Goal: Task Accomplishment & Management: Manage account settings

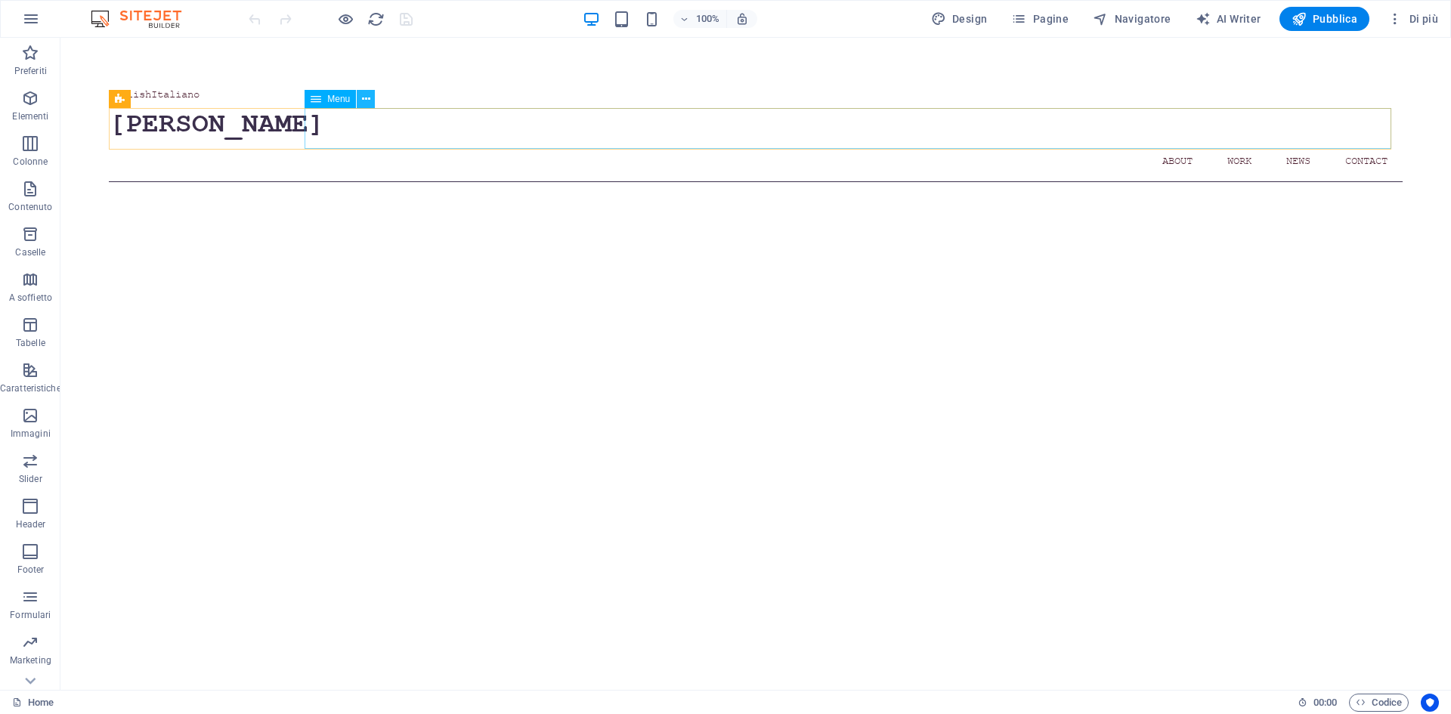
click at [366, 101] on icon at bounding box center [366, 99] width 8 height 16
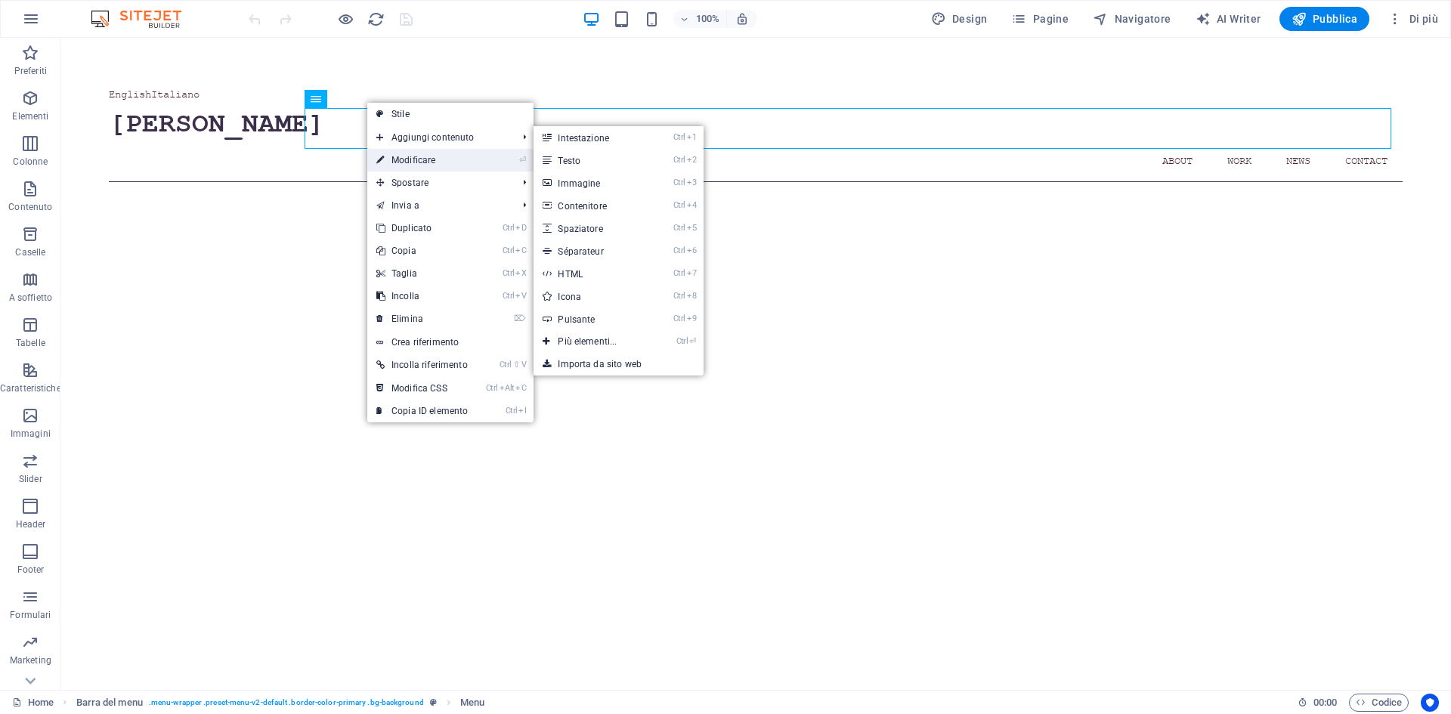
click at [391, 152] on link "⏎ Modificare" at bounding box center [422, 160] width 110 height 23
select select
select select "1"
select select
select select "2"
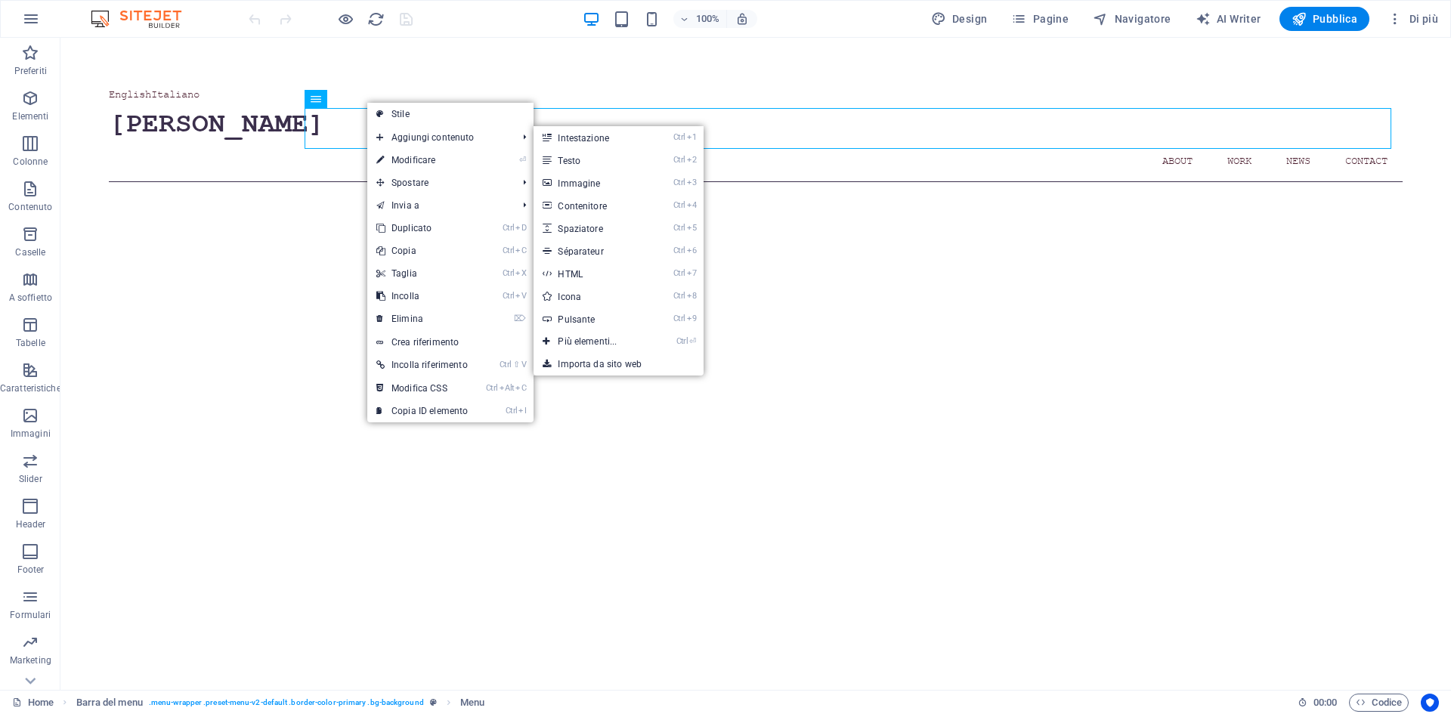
select select
select select "3"
select select
select select "4"
select select
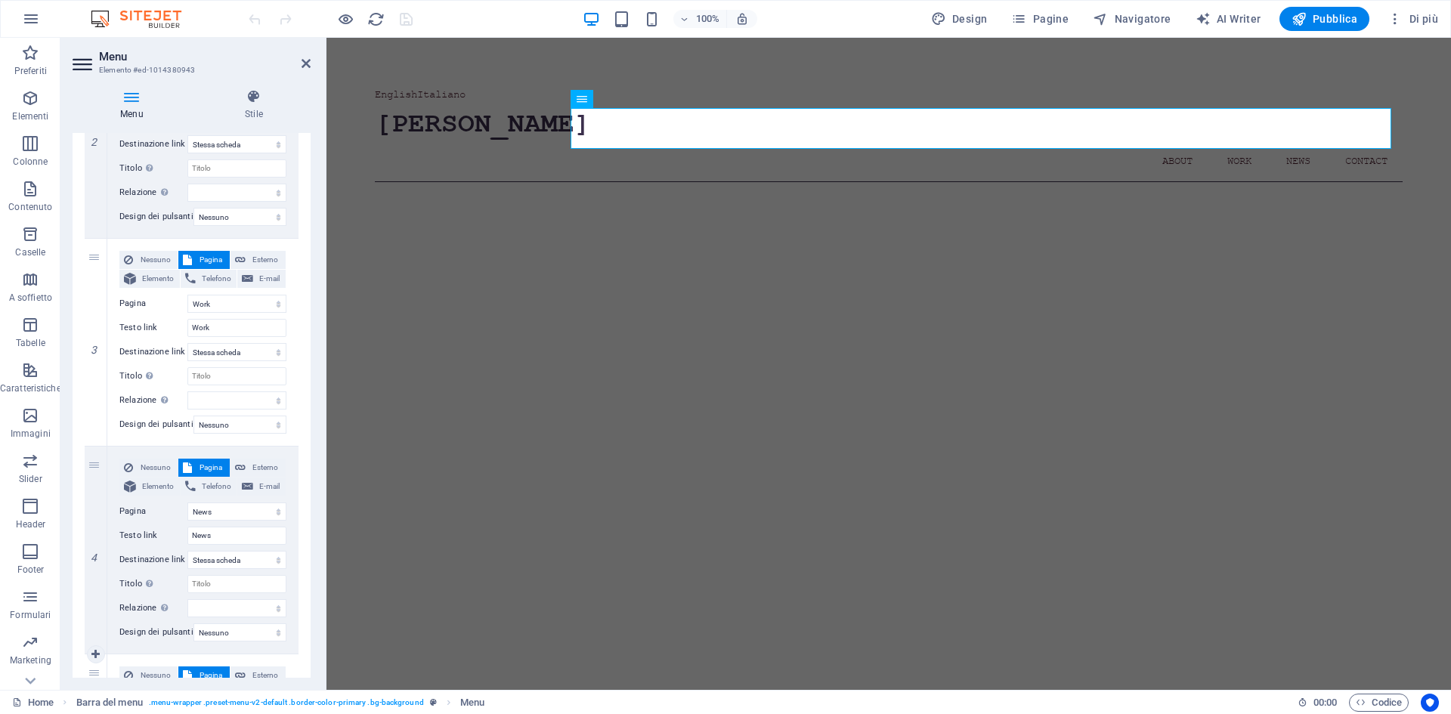
scroll to position [680, 0]
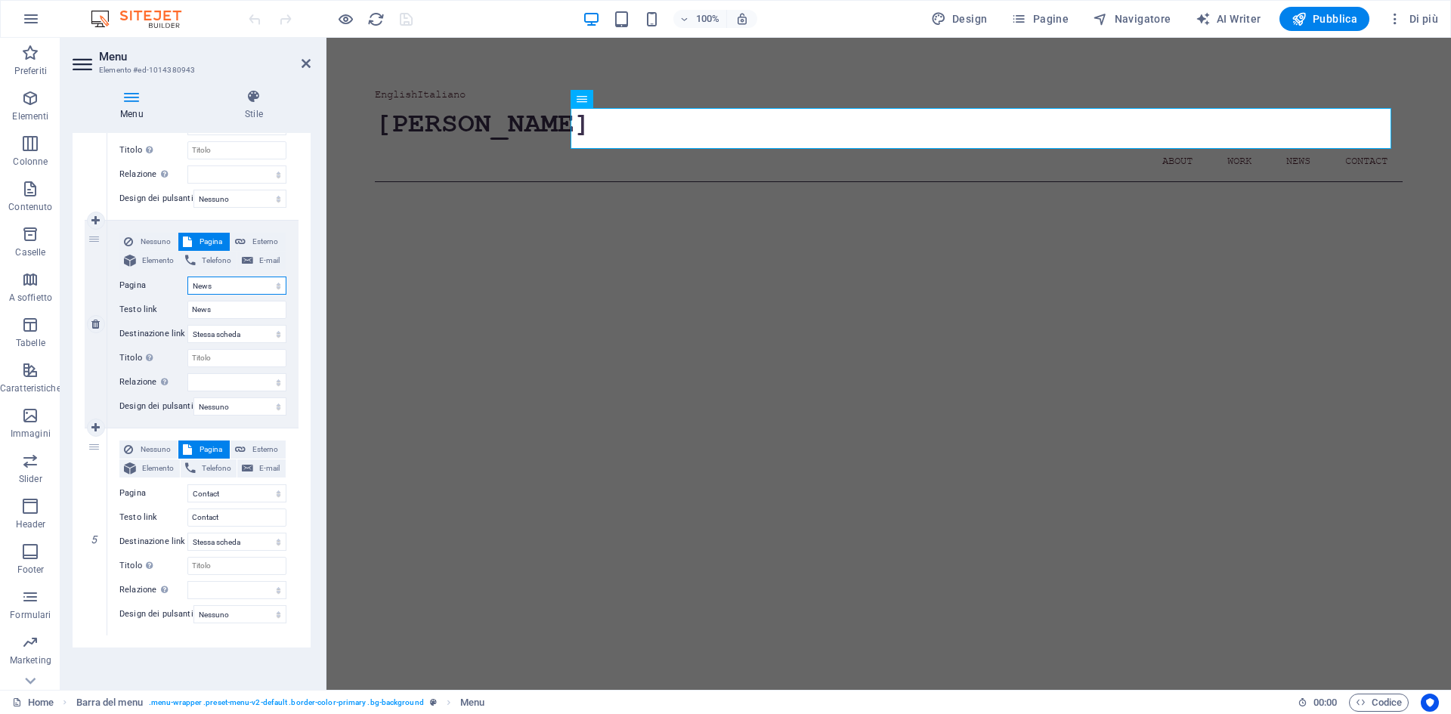
click at [278, 287] on select "Home About Work News Contact Legal Notice PRIVACY_MIA Home Il mio mondo OPERE N…" at bounding box center [236, 286] width 99 height 18
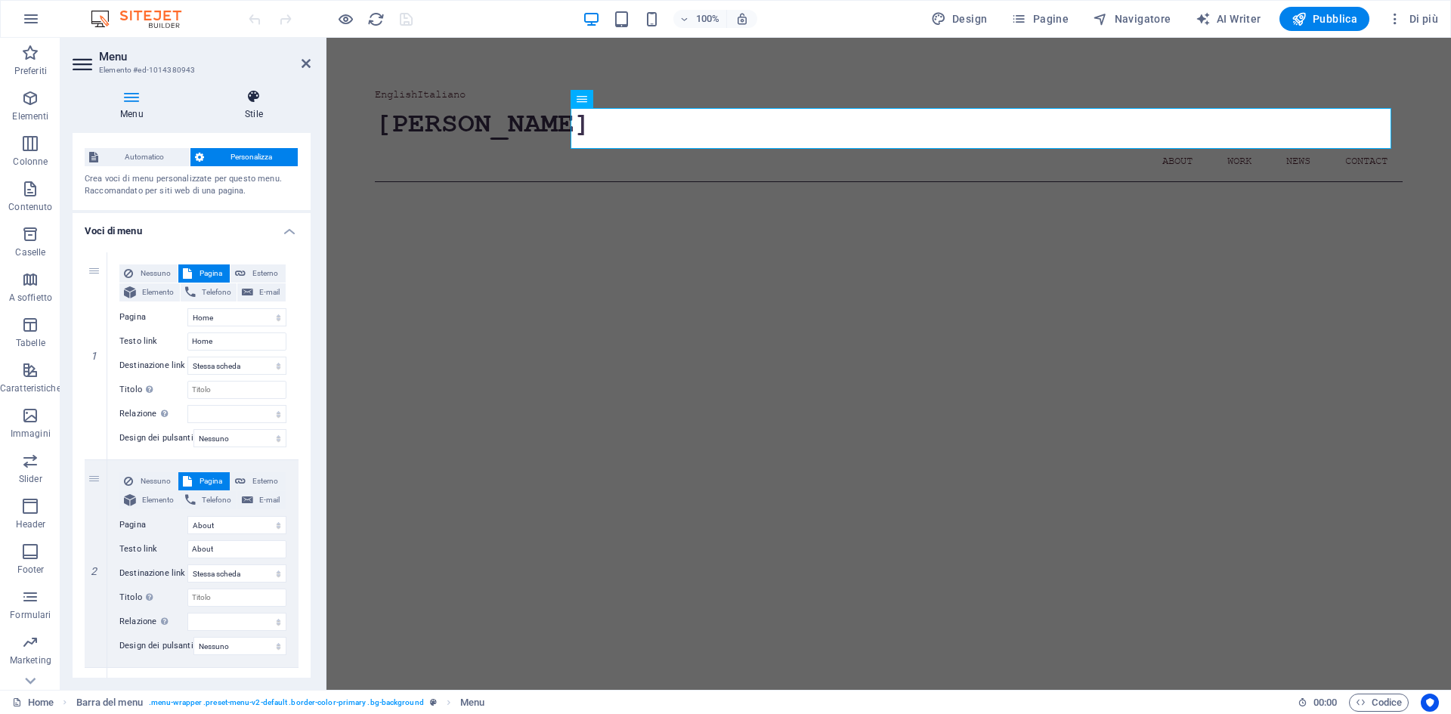
scroll to position [0, 0]
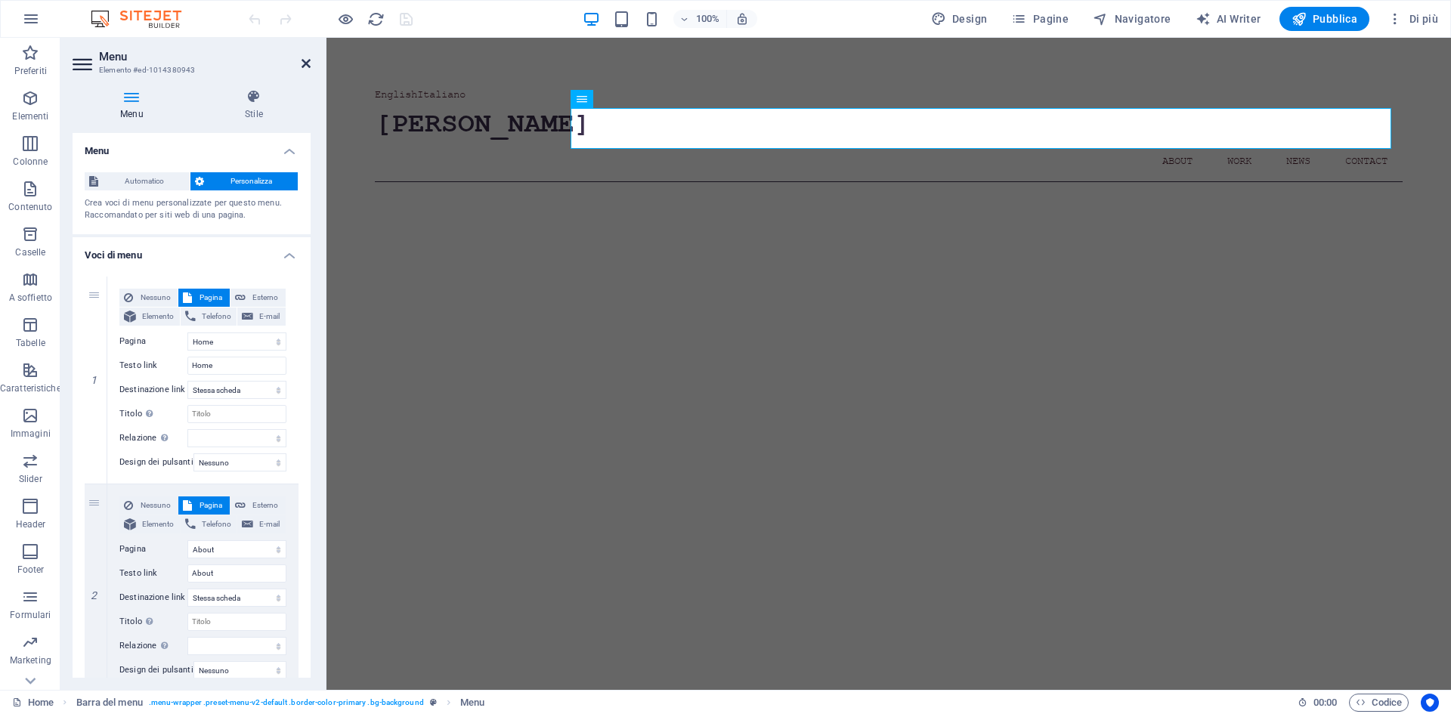
click at [305, 63] on icon at bounding box center [306, 63] width 9 height 12
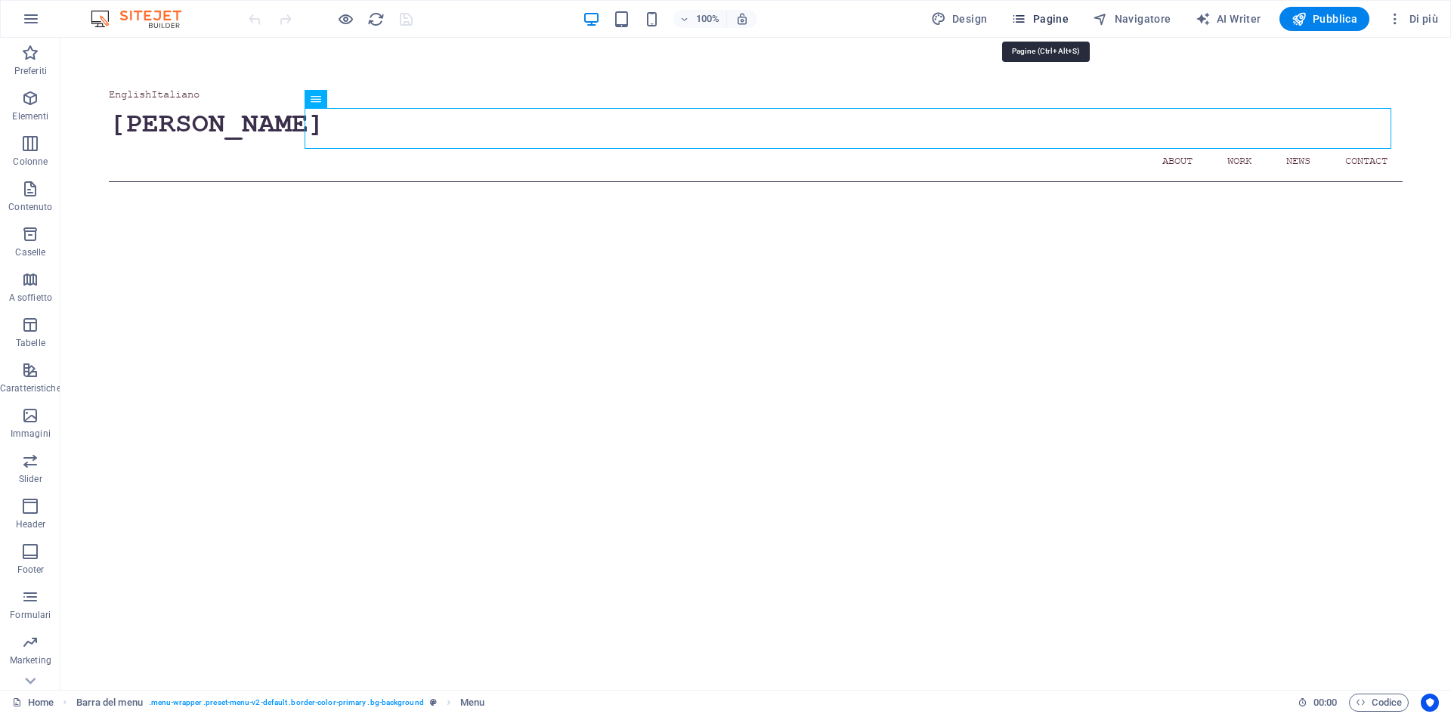
click at [1026, 17] on icon "button" at bounding box center [1018, 18] width 15 height 15
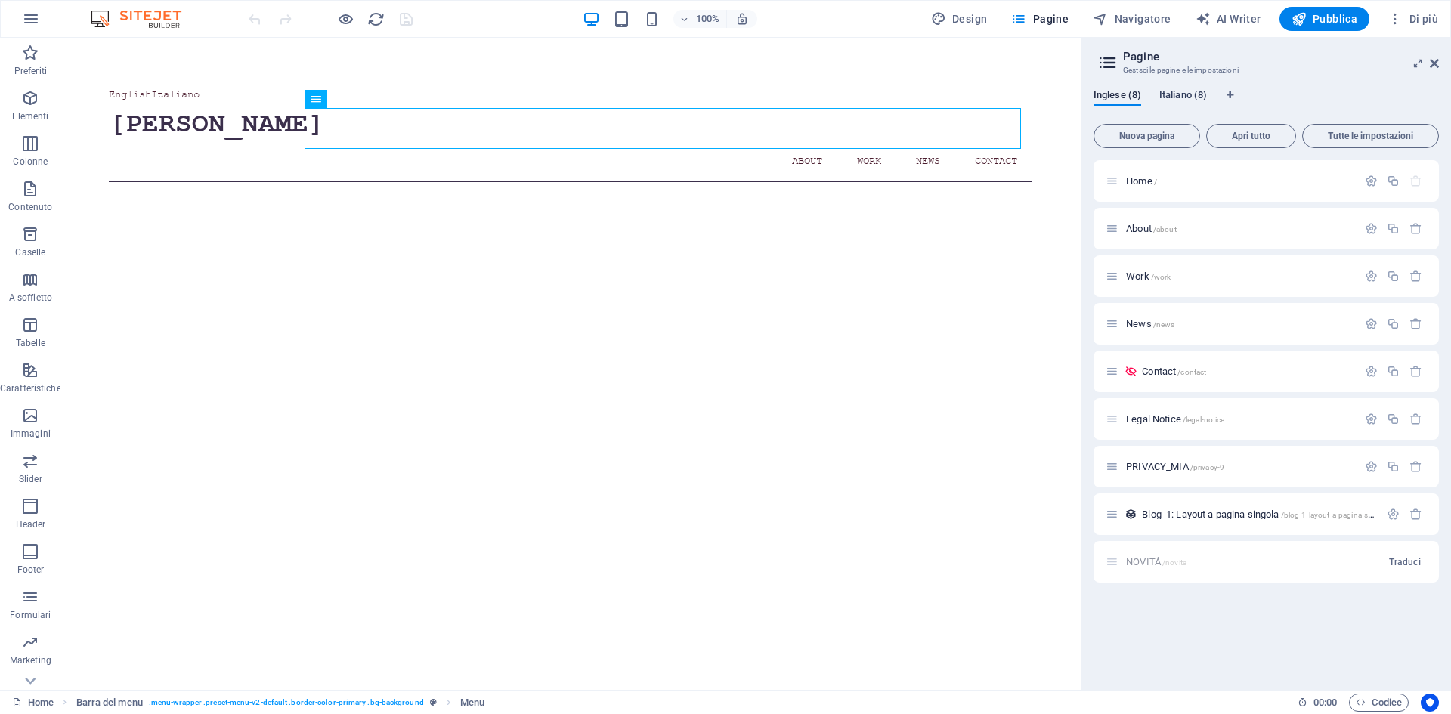
click at [1182, 95] on span "Italiano (8)" at bounding box center [1183, 96] width 48 height 21
click at [1140, 323] on span "NOVITÁ /novita" at bounding box center [1156, 323] width 60 height 11
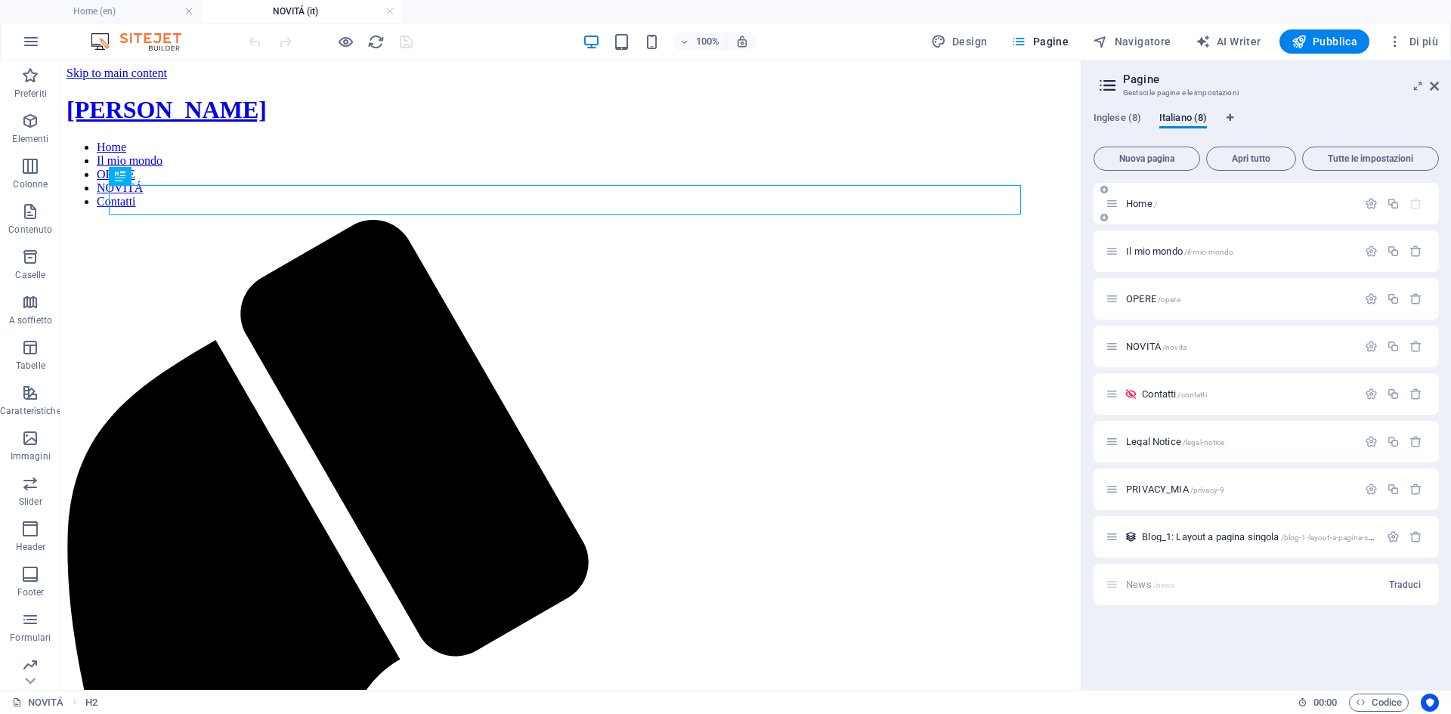
click at [1143, 202] on span "Home /" at bounding box center [1141, 203] width 31 height 11
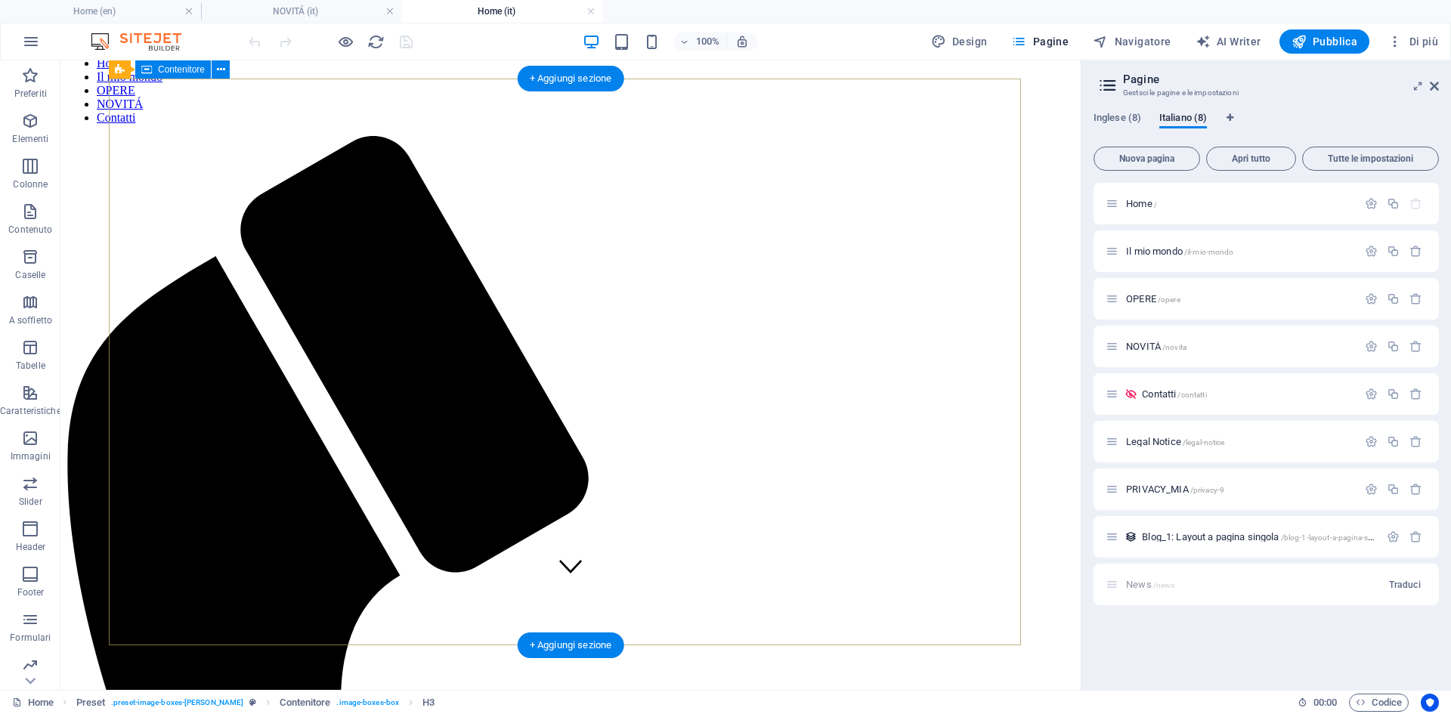
scroll to position [88, 0]
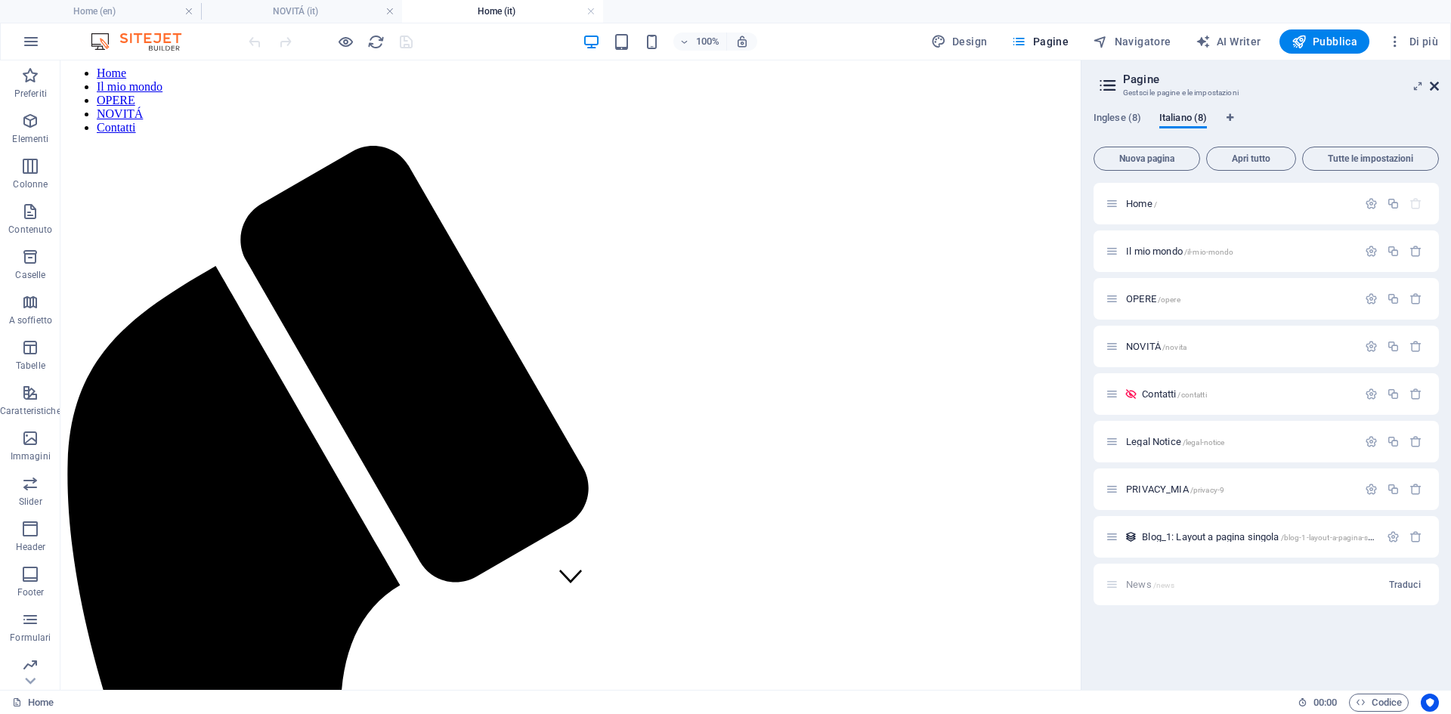
click at [1438, 88] on icon at bounding box center [1434, 86] width 9 height 12
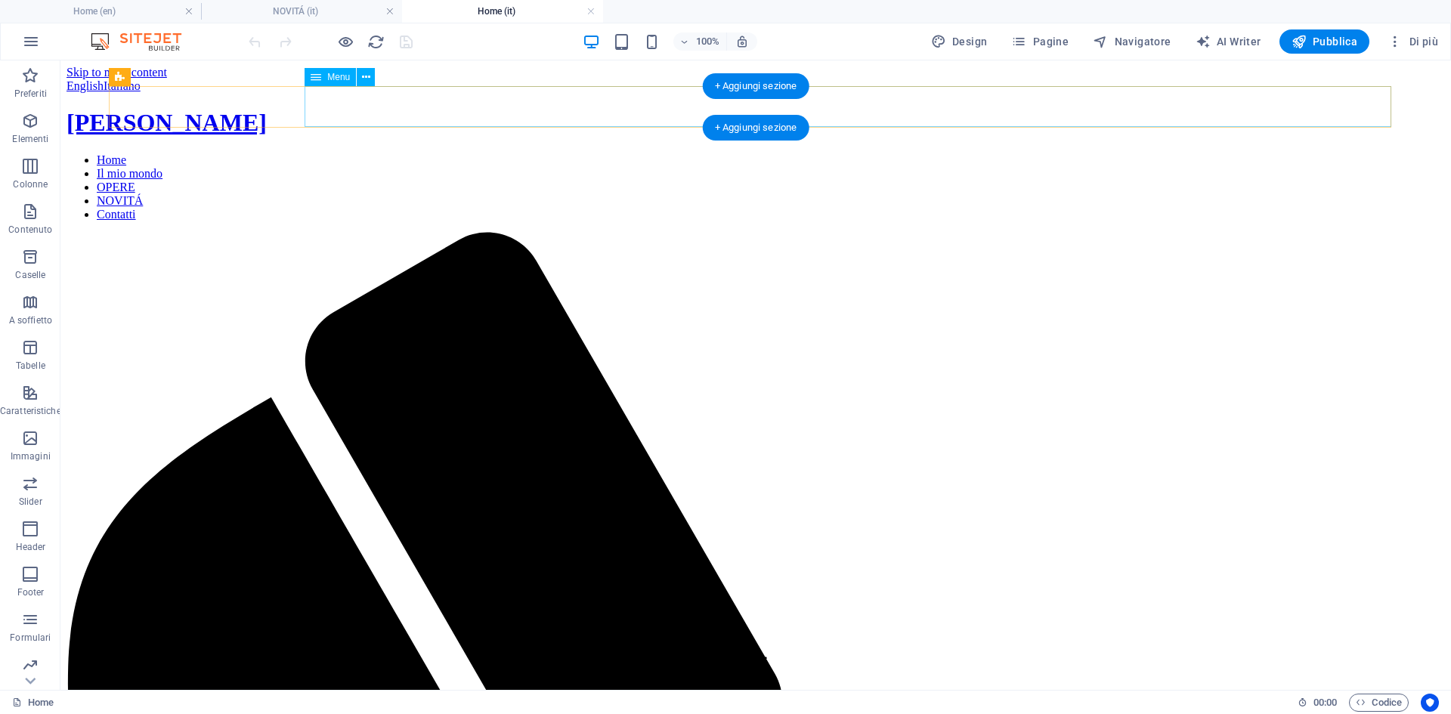
scroll to position [0, 0]
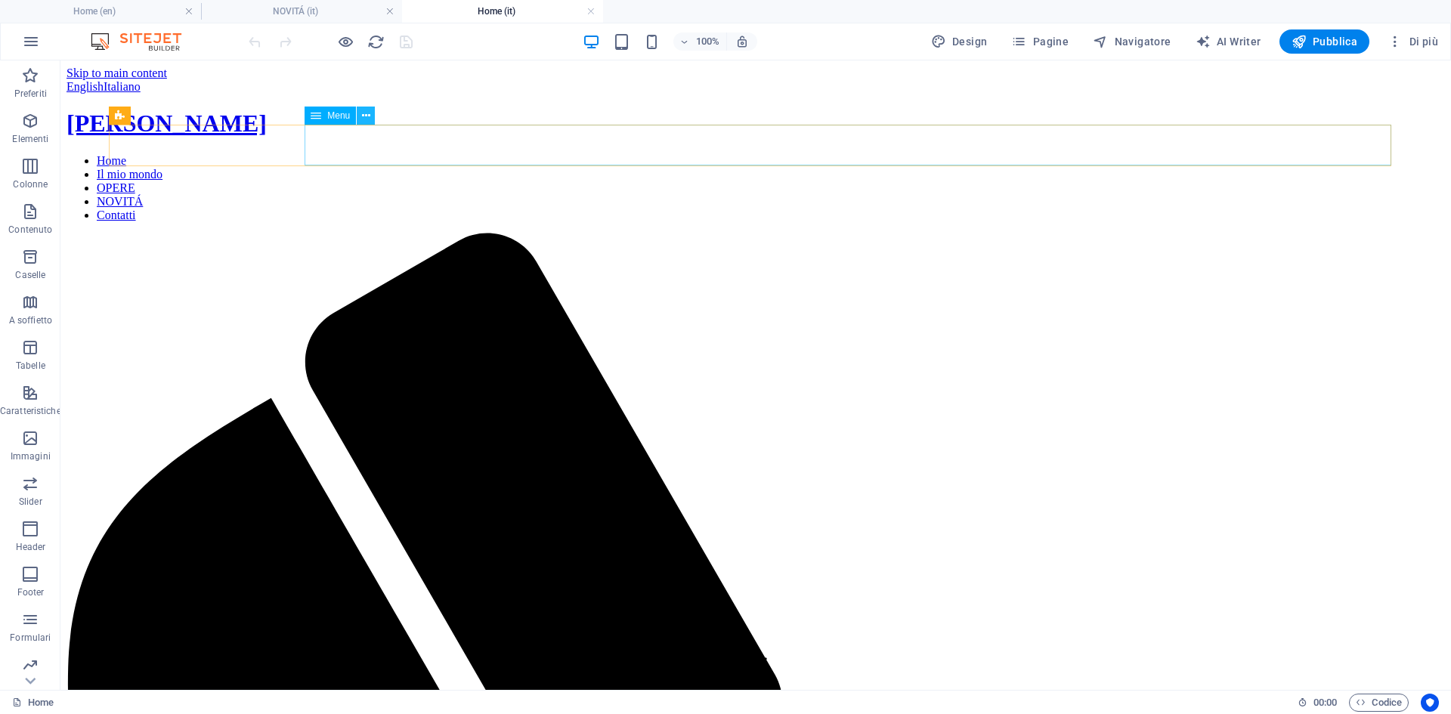
click at [362, 119] on icon at bounding box center [366, 116] width 8 height 16
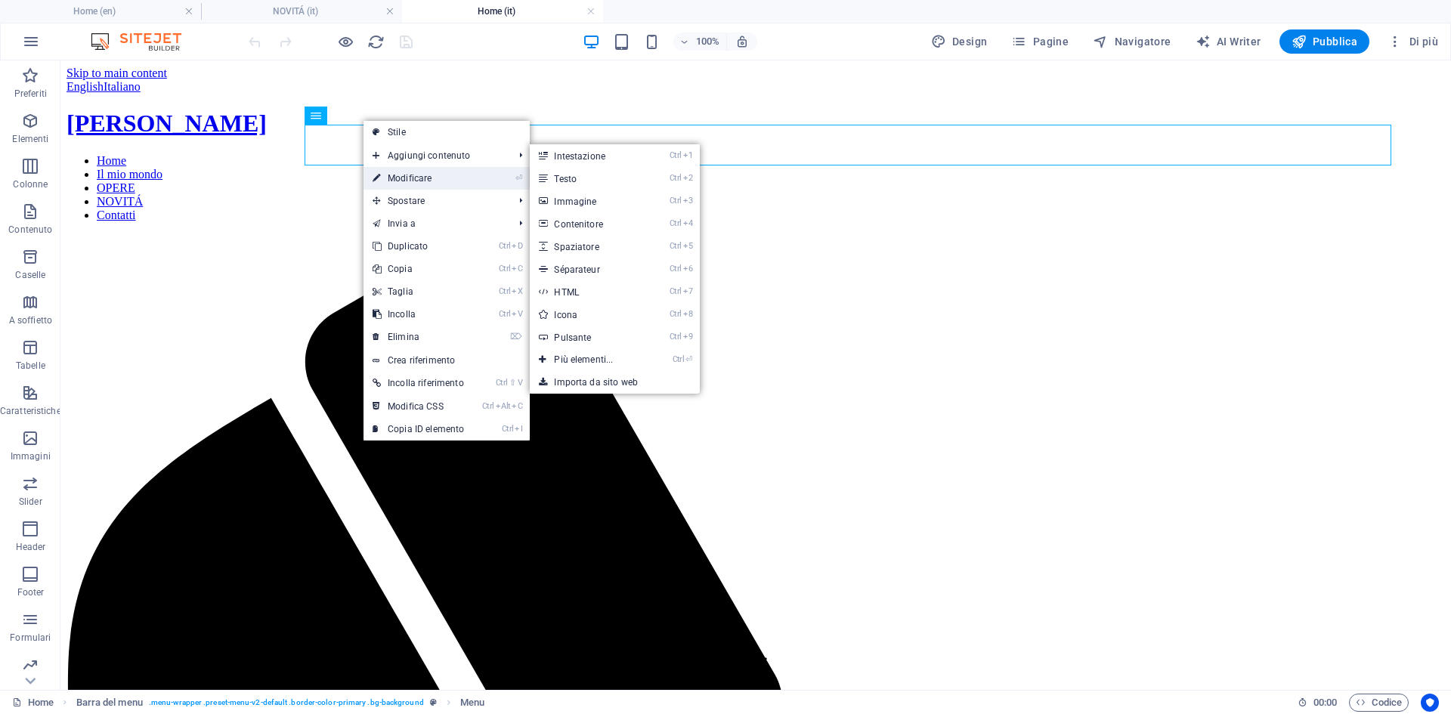
click at [401, 178] on link "⏎ Modificare" at bounding box center [418, 178] width 110 height 23
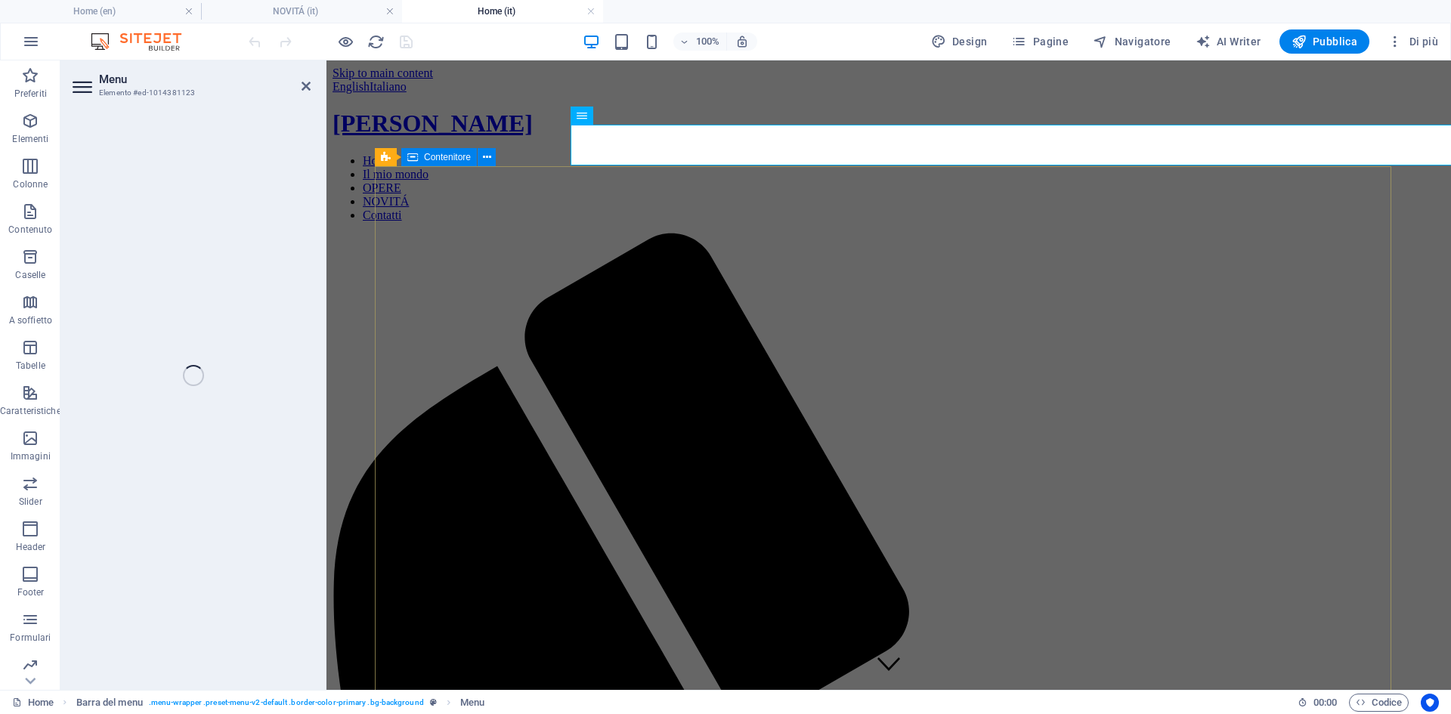
select select "7"
select select
select select "8"
select select
select select "9"
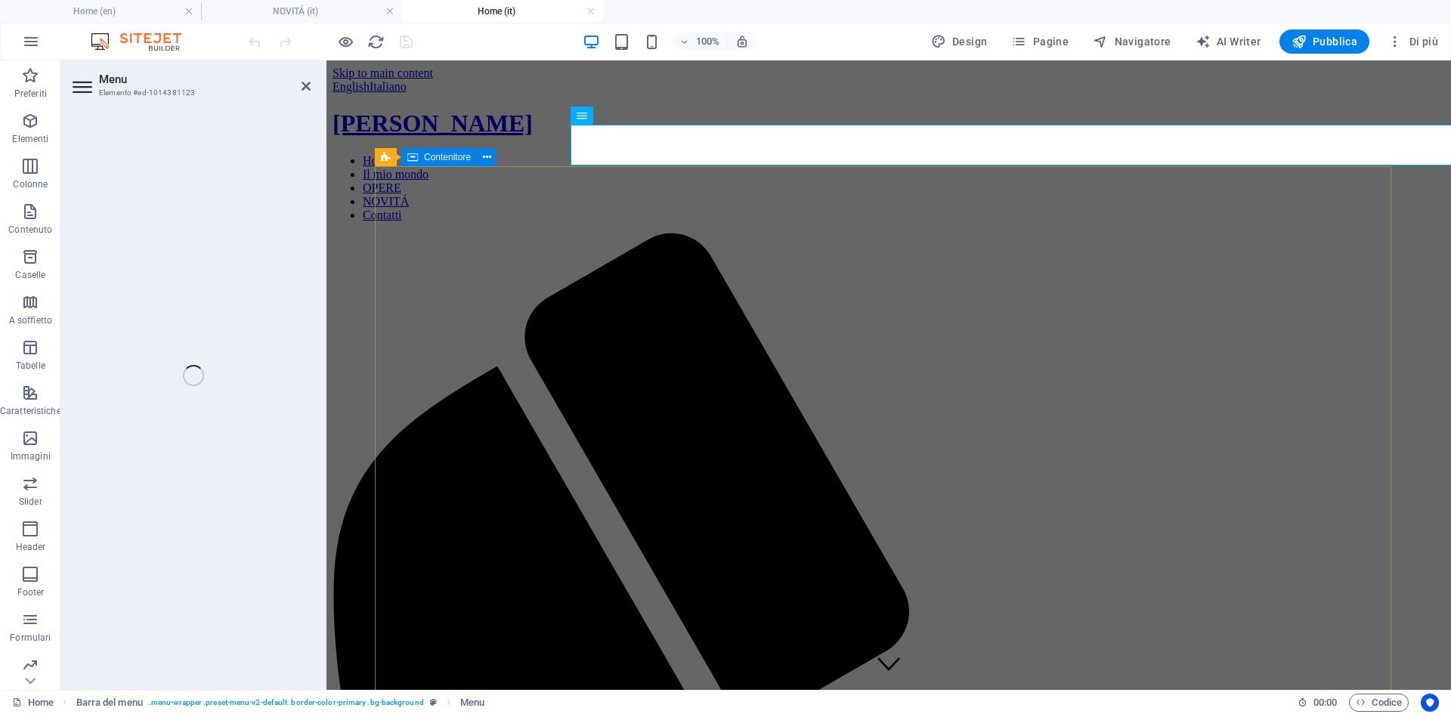
select select
select select "10"
select select
select select "11"
select select
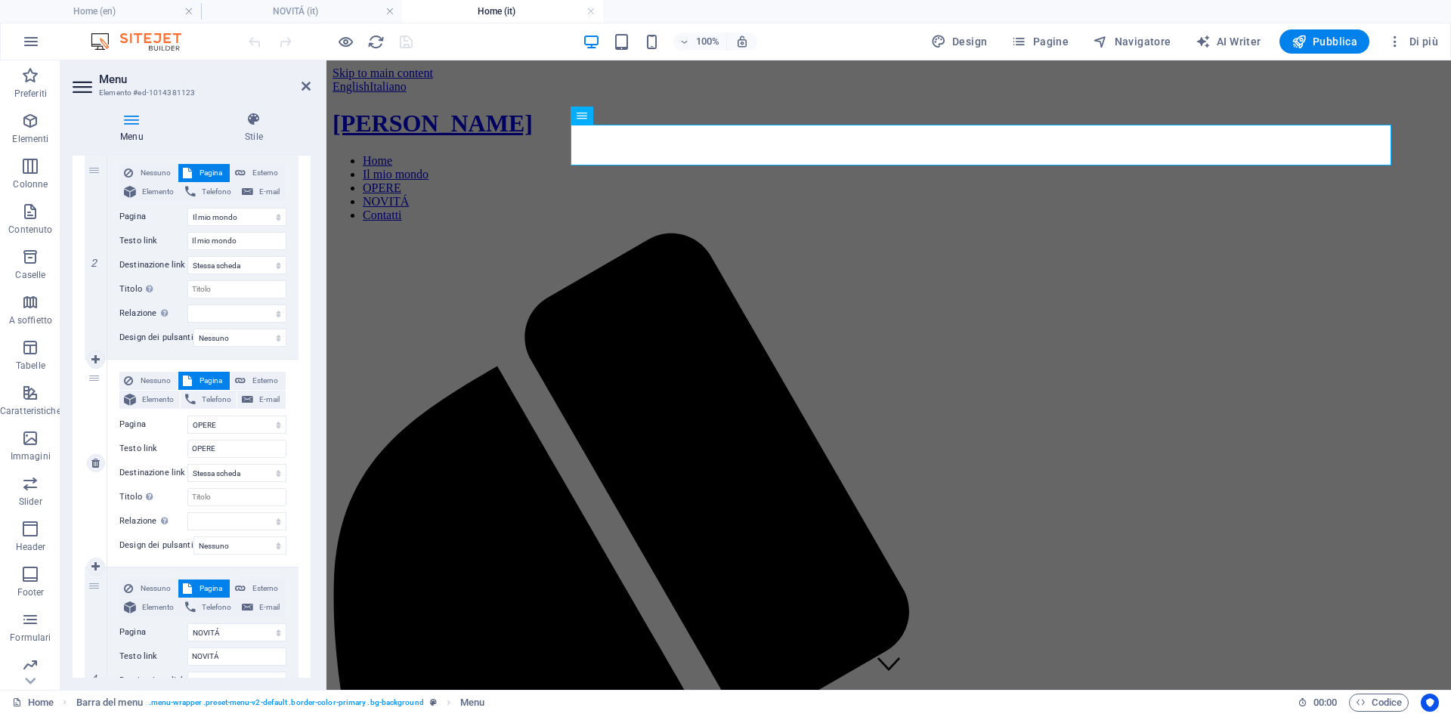
scroll to position [529, 0]
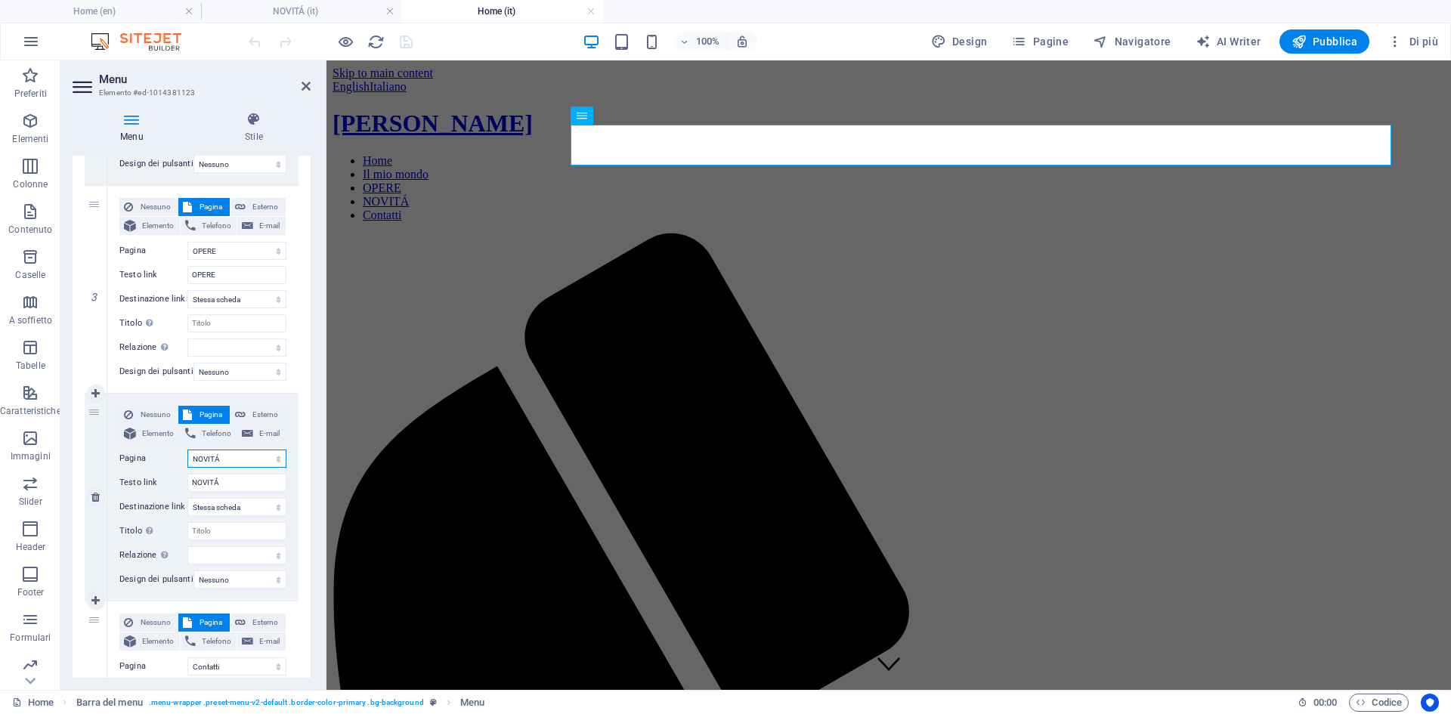
click at [276, 460] on select "Home About Work News Contact Legal Notice PRIVACY_MIA Home Il mio mondo OPERE N…" at bounding box center [236, 459] width 99 height 18
select select "3"
click at [187, 450] on select "Home About Work News Contact Legal Notice PRIVACY_MIA Home Il mio mondo OPERE N…" at bounding box center [236, 459] width 99 height 18
select select
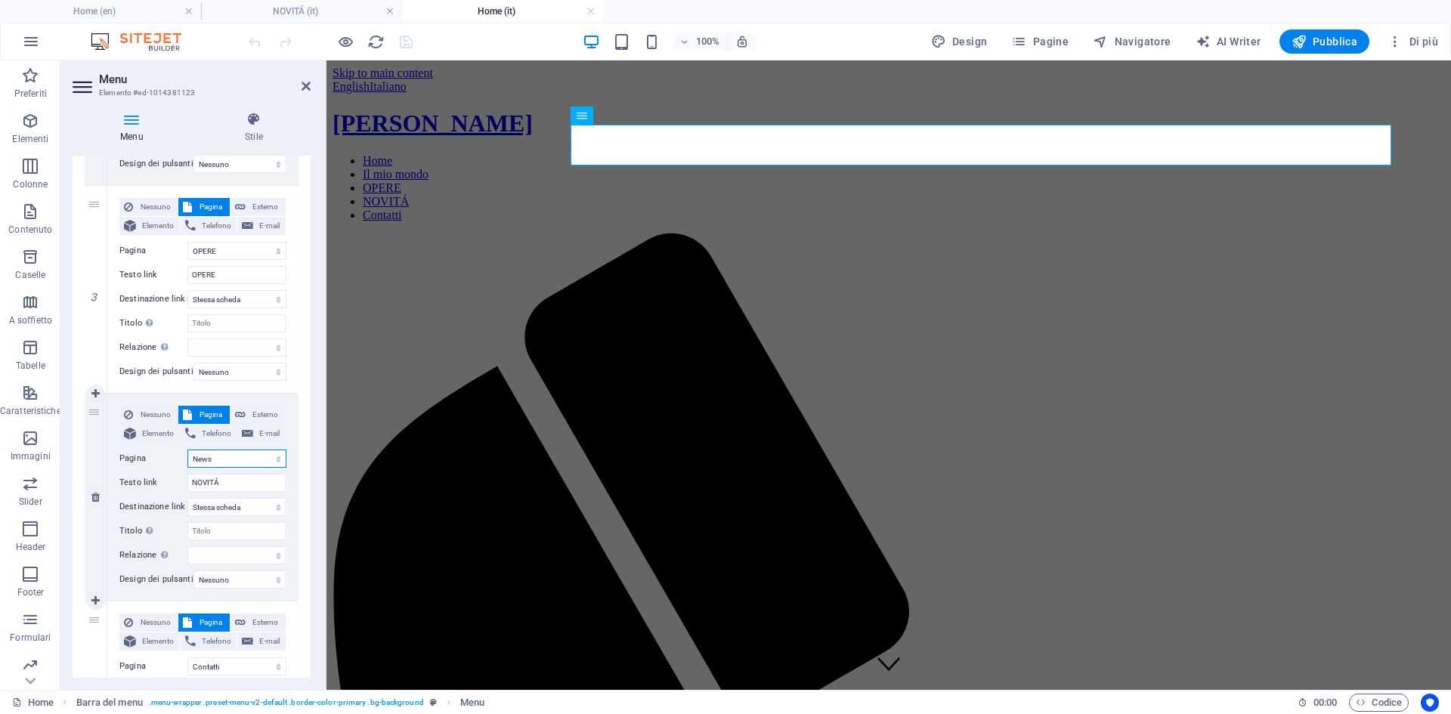
select select
type input "News"
select select
click at [227, 484] on input "News" at bounding box center [236, 483] width 99 height 18
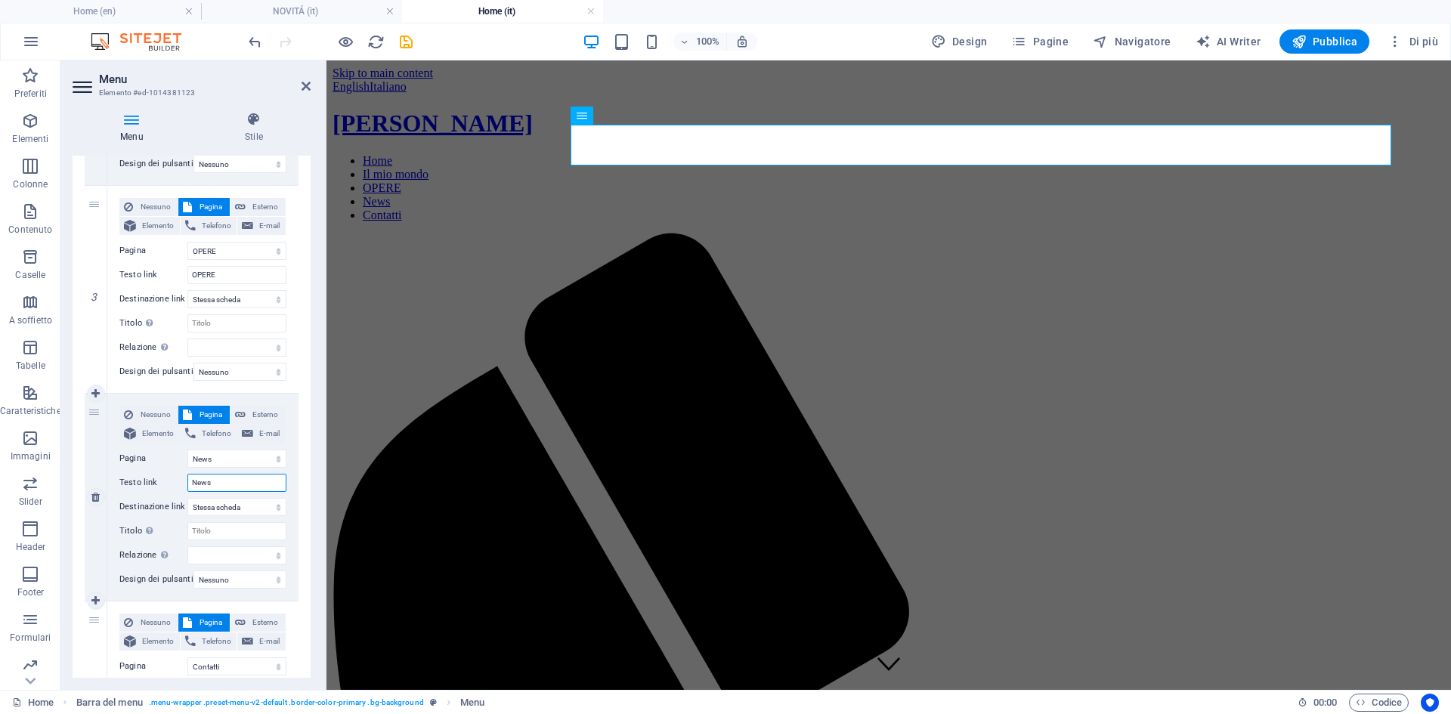
drag, startPoint x: 227, startPoint y: 484, endPoint x: 191, endPoint y: 480, distance: 35.7
click at [193, 480] on input "News" at bounding box center [236, 483] width 99 height 18
type input "NOVIT"
select select
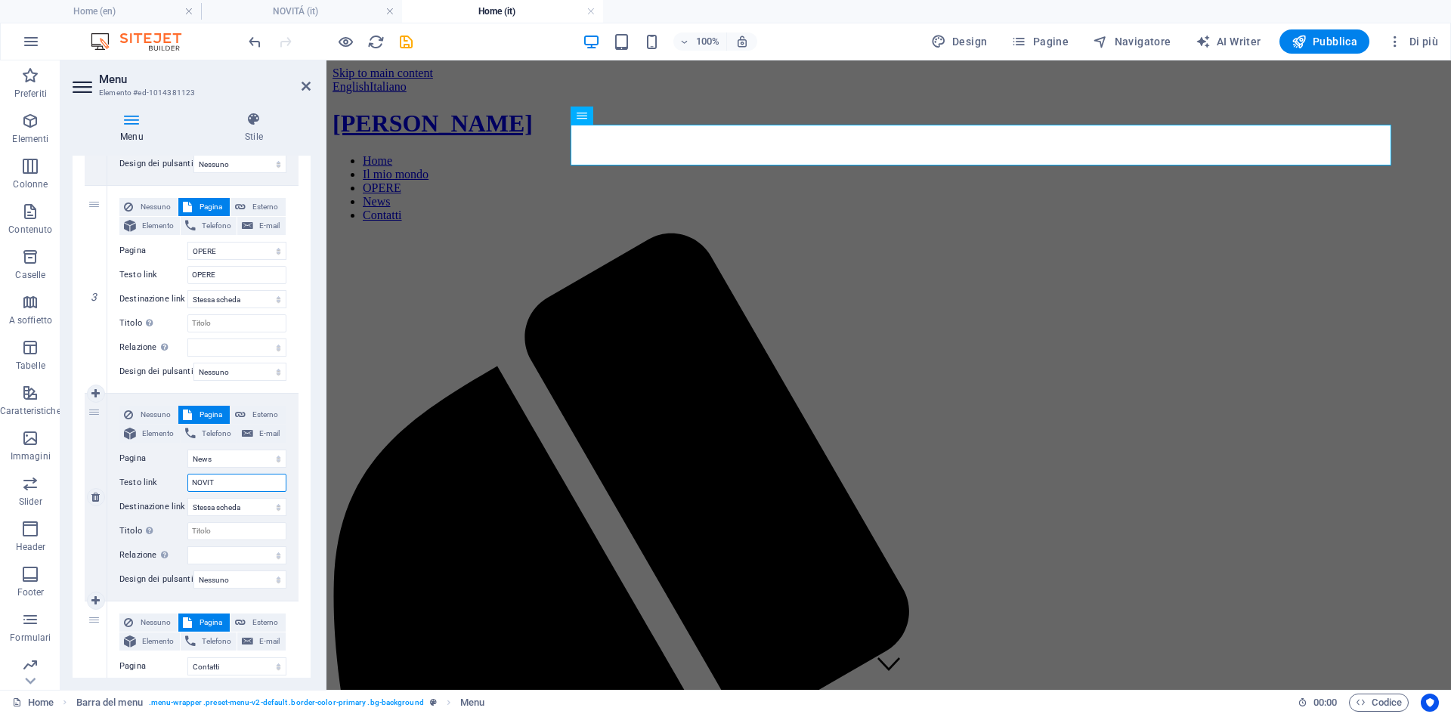
select select
type input "NOVITÁ"
select select
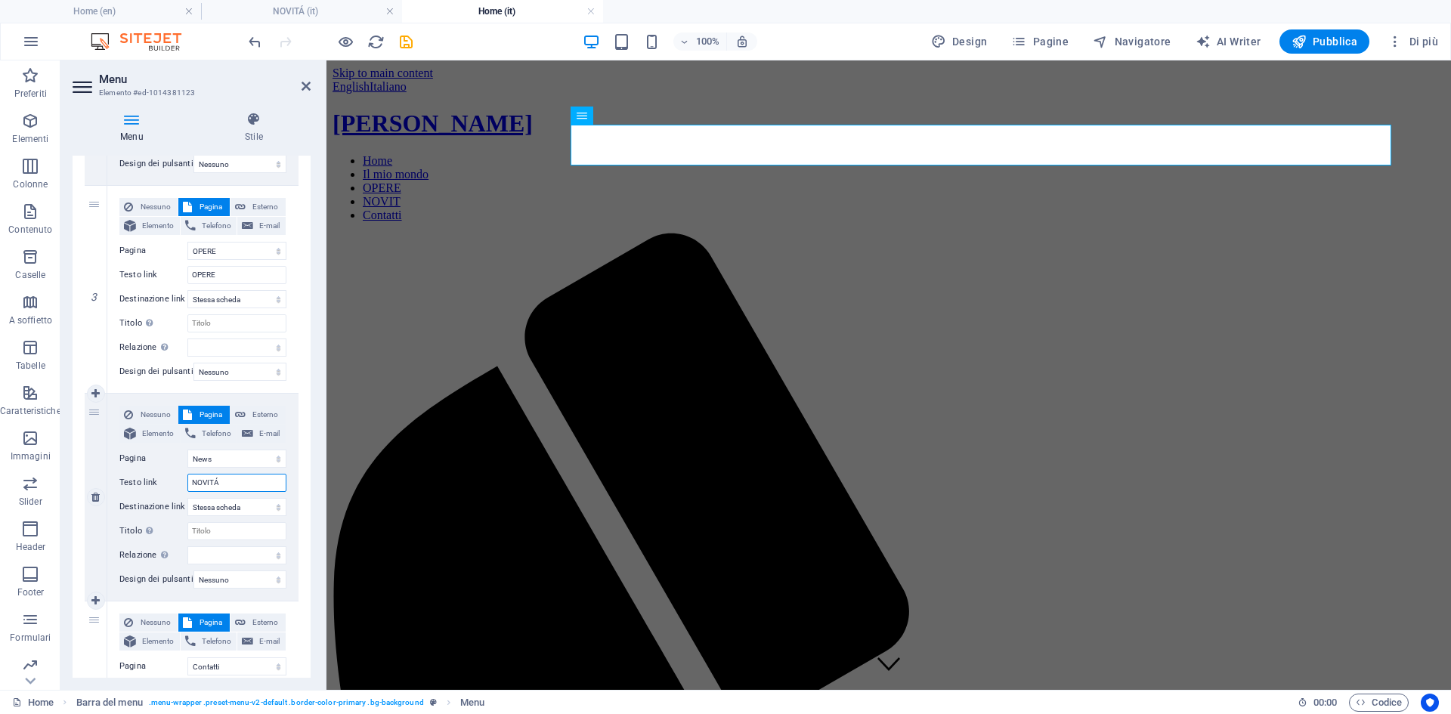
select select
click at [303, 483] on div "1 Nessuno Pagina Esterno Elemento Telefono E-mail Pagina Home About Work News C…" at bounding box center [192, 289] width 238 height 1062
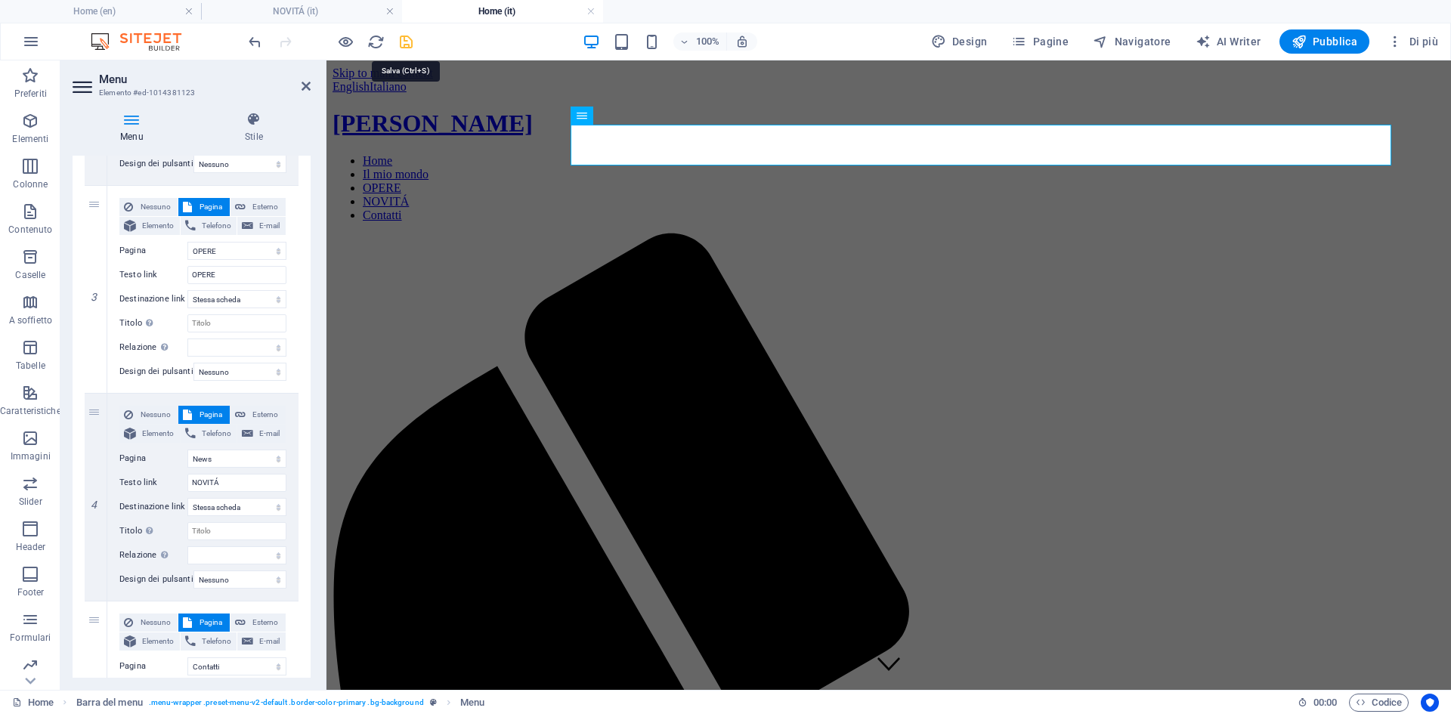
click at [408, 38] on icon "save" at bounding box center [405, 41] width 17 height 17
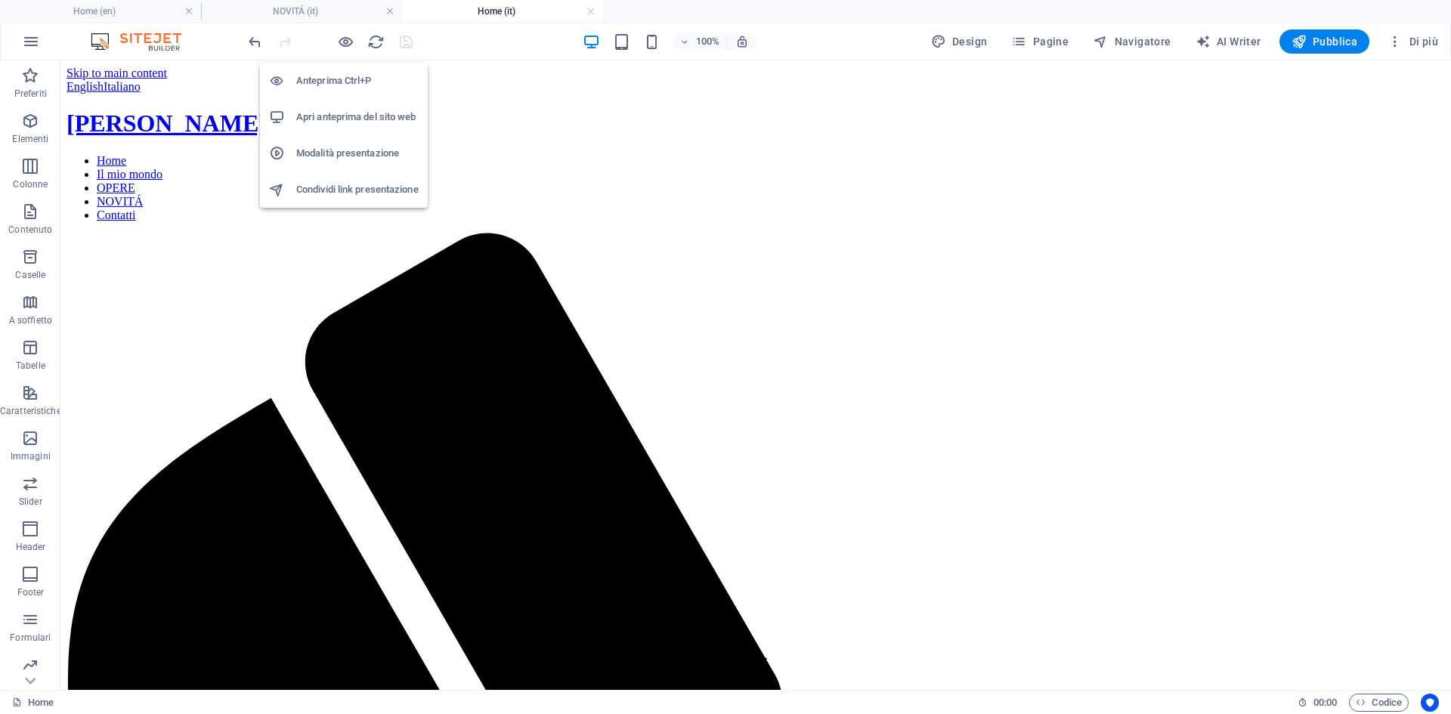
click at [334, 116] on h6 "Apri anteprima del sito web" at bounding box center [357, 117] width 122 height 18
click at [1310, 40] on span "Pubblica" at bounding box center [1324, 41] width 66 height 15
